Goal: Find specific page/section: Find specific page/section

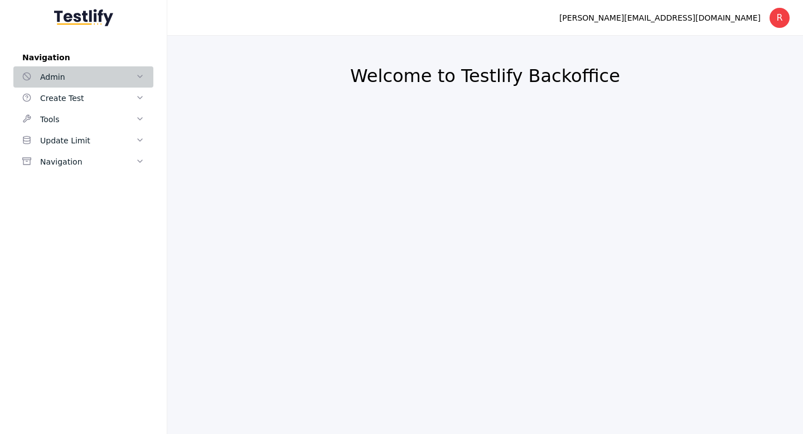
click at [118, 76] on div "Admin" at bounding box center [87, 76] width 95 height 13
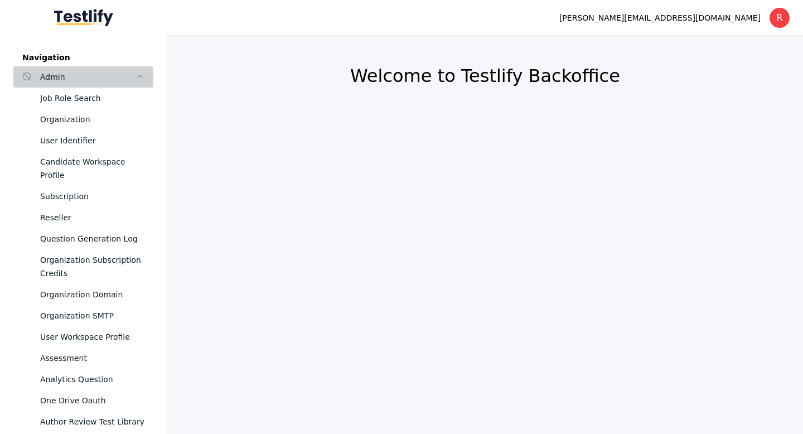
click at [108, 76] on div "Admin" at bounding box center [87, 76] width 95 height 13
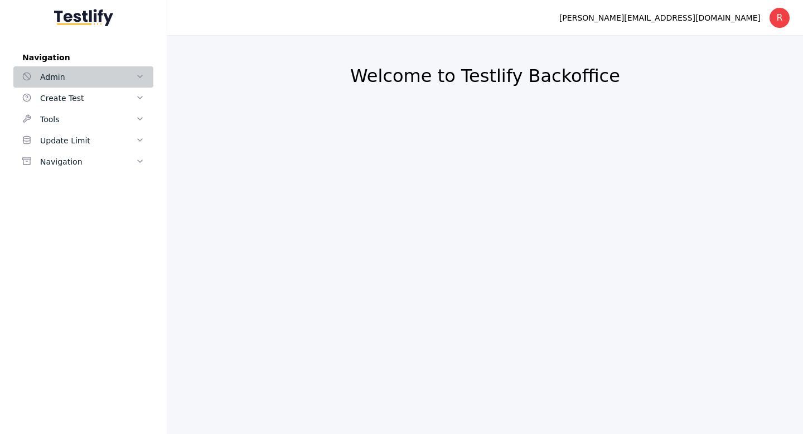
click at [108, 76] on div "Admin" at bounding box center [87, 76] width 95 height 13
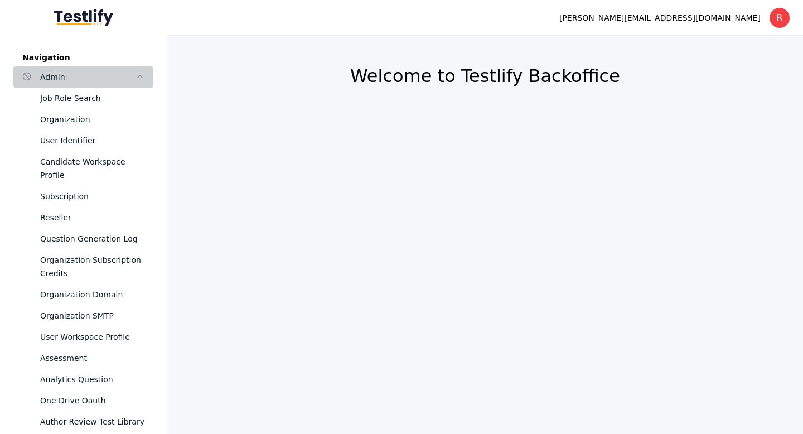
click at [108, 76] on div "Admin" at bounding box center [87, 76] width 95 height 13
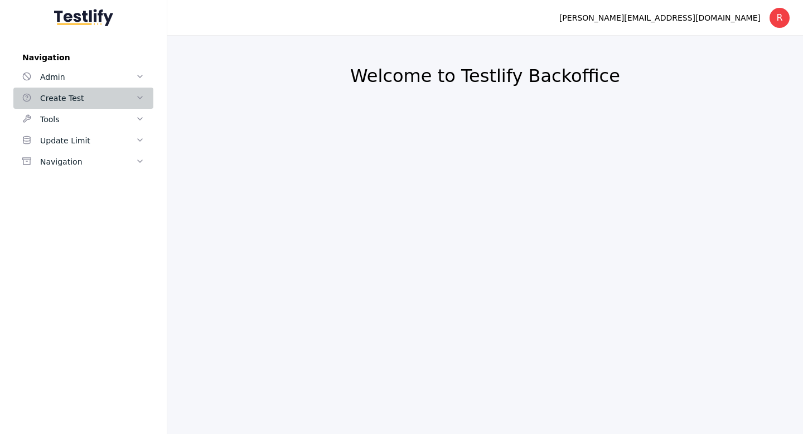
click at [107, 95] on div "Create Test" at bounding box center [87, 97] width 95 height 13
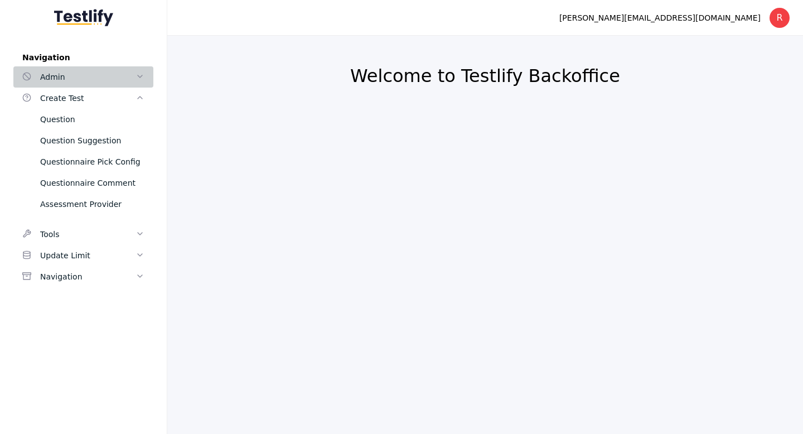
click at [104, 78] on div "Admin" at bounding box center [87, 76] width 95 height 13
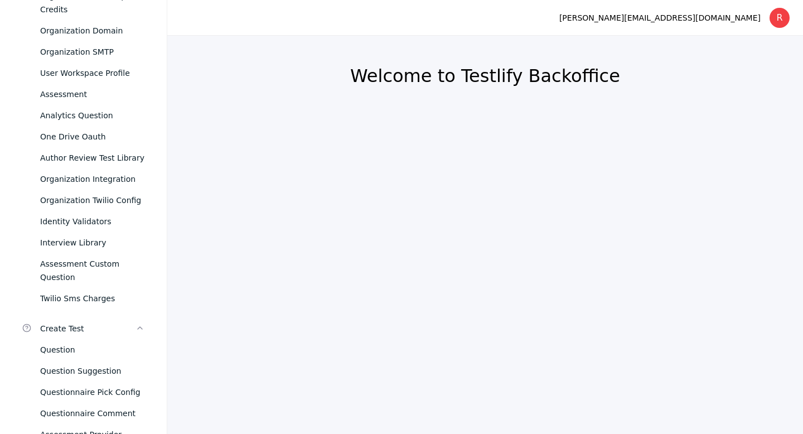
scroll to position [268, 0]
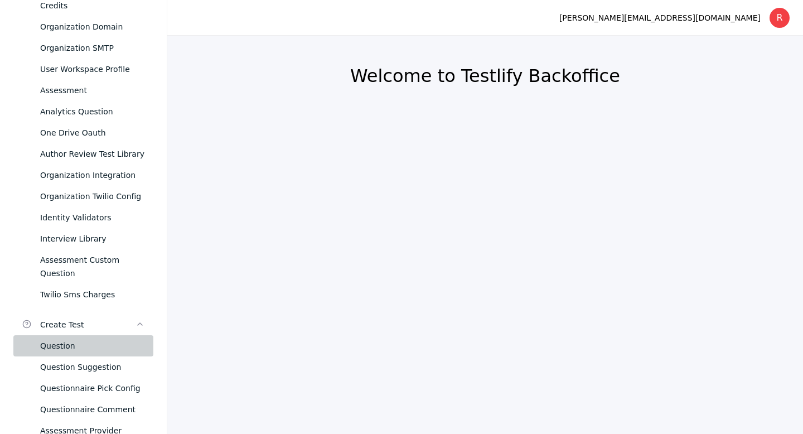
click at [72, 339] on div "Question" at bounding box center [92, 345] width 104 height 13
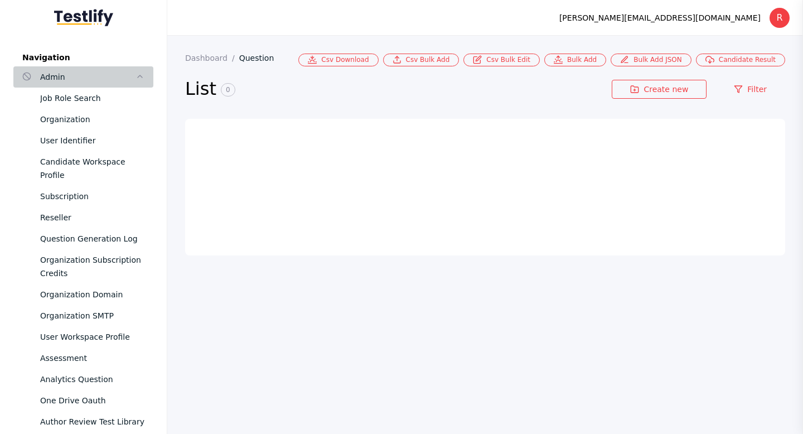
click at [89, 76] on div "Admin" at bounding box center [87, 76] width 95 height 13
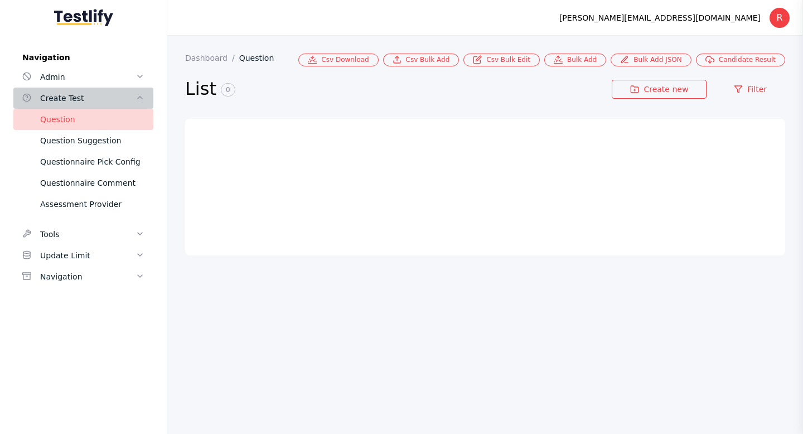
click at [91, 89] on link "Create Test" at bounding box center [83, 98] width 140 height 21
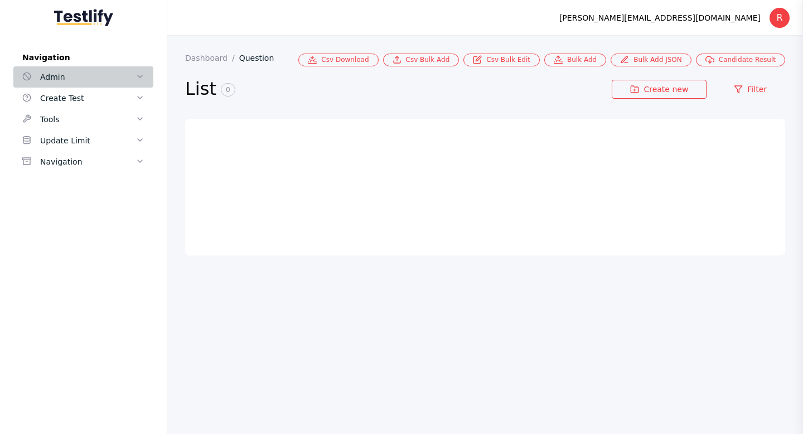
click at [101, 72] on div "Admin" at bounding box center [87, 76] width 95 height 13
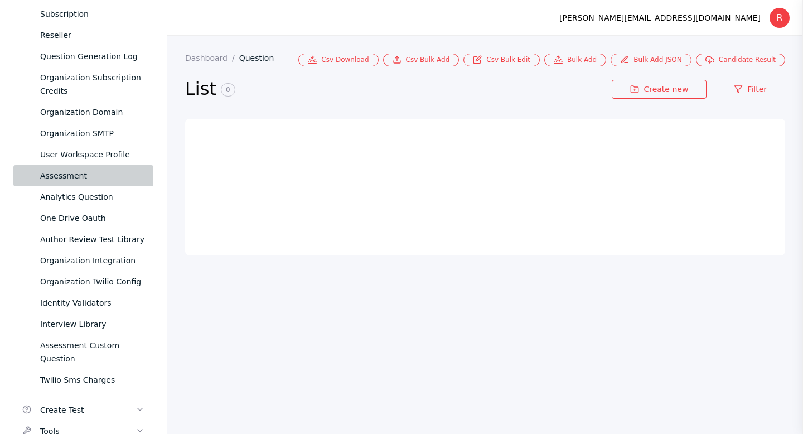
scroll to position [242, 0]
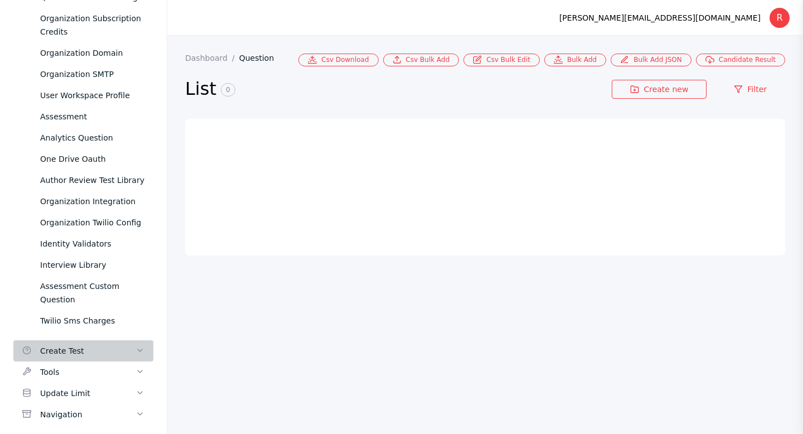
click at [81, 344] on div "Create Test" at bounding box center [87, 350] width 95 height 13
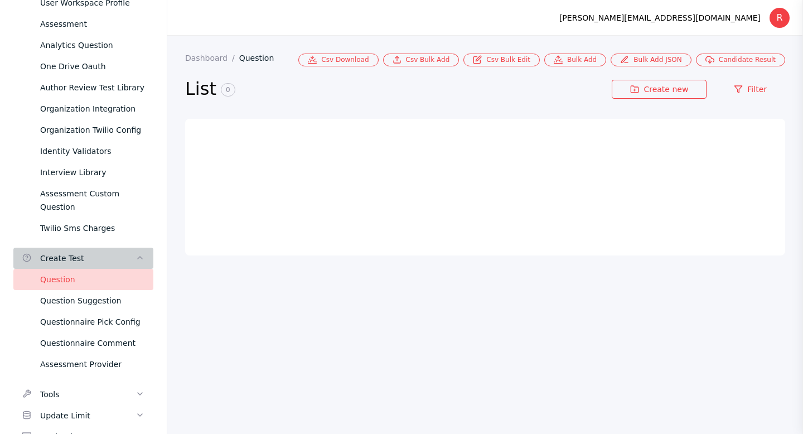
scroll to position [356, 0]
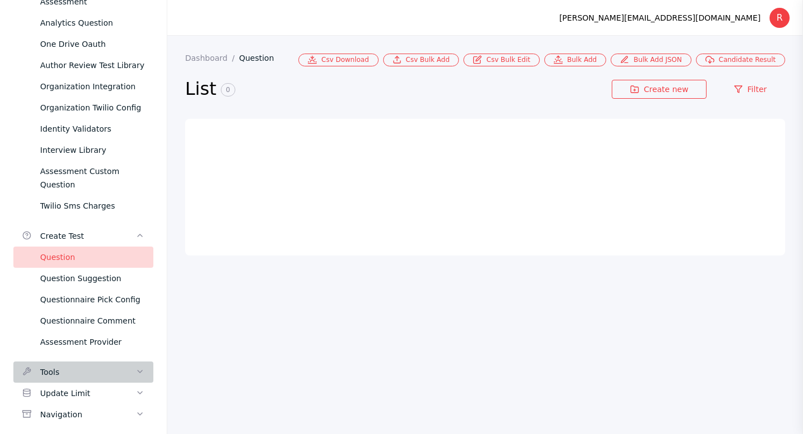
click at [113, 365] on div "Tools" at bounding box center [87, 371] width 95 height 13
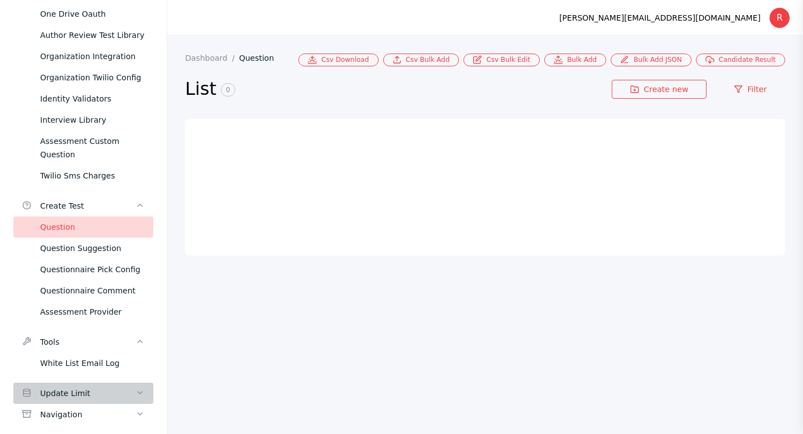
click at [113, 387] on div "Update Limit" at bounding box center [87, 393] width 95 height 13
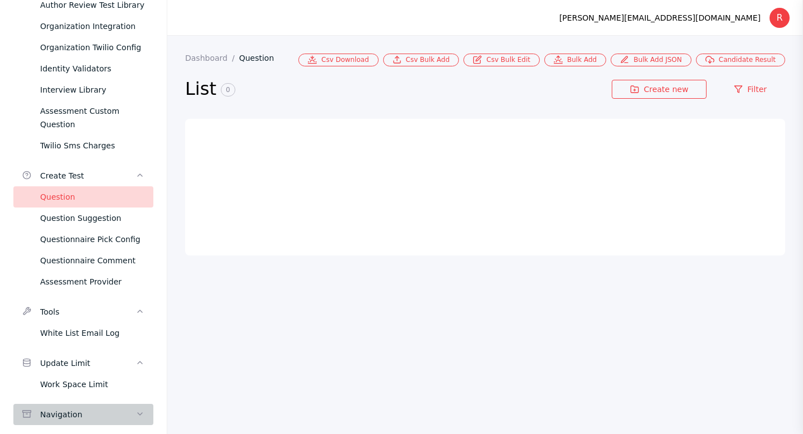
click at [123, 408] on div "Navigation" at bounding box center [87, 414] width 95 height 13
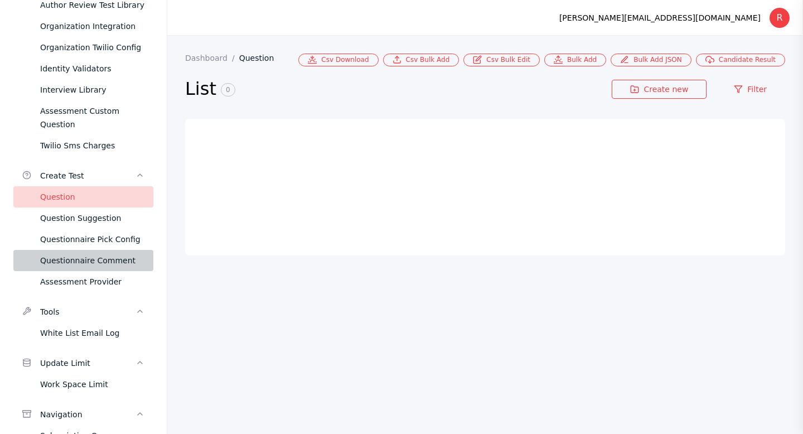
scroll to position [0, 0]
